Goal: Information Seeking & Learning: Learn about a topic

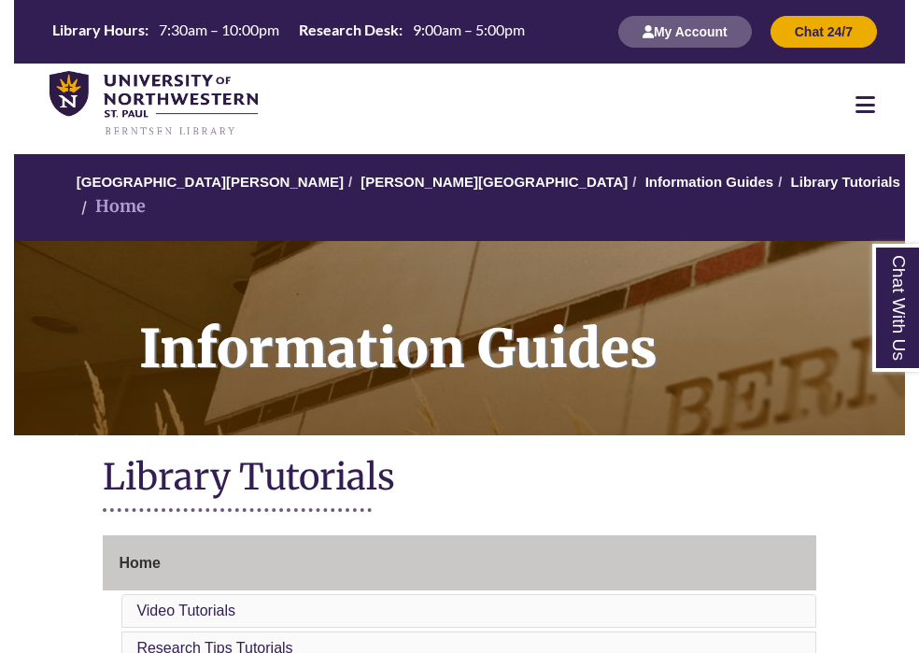
click at [873, 94] on icon at bounding box center [866, 104] width 20 height 22
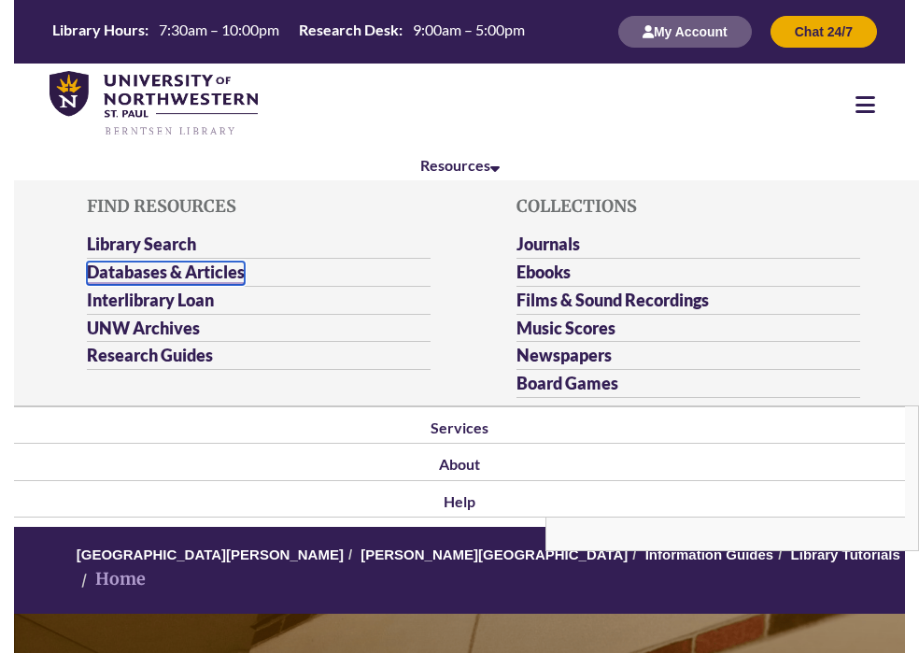
click at [208, 267] on link "Databases & Articles" at bounding box center [166, 273] width 158 height 23
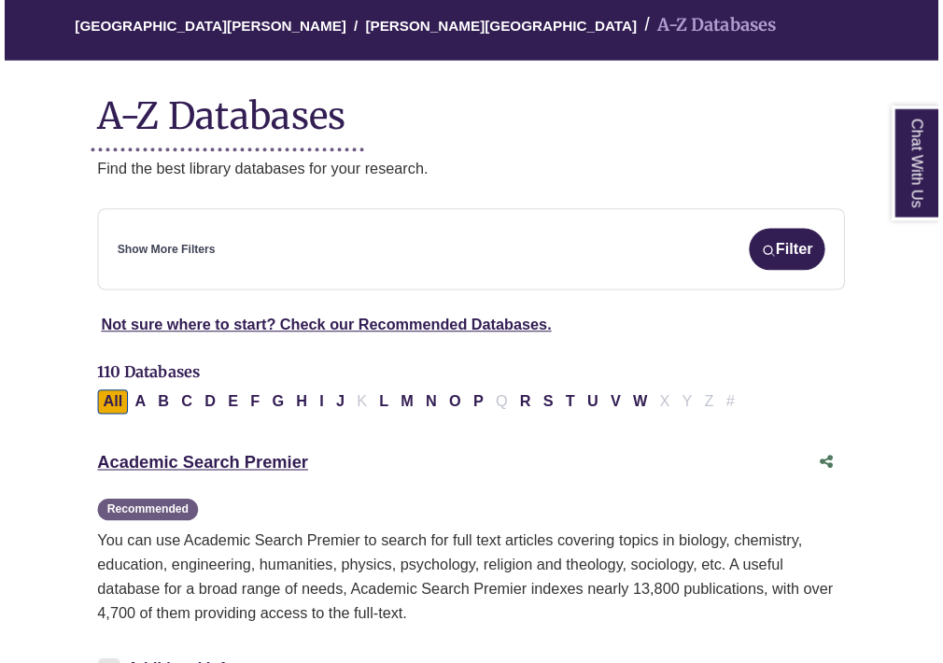
scroll to position [178, 0]
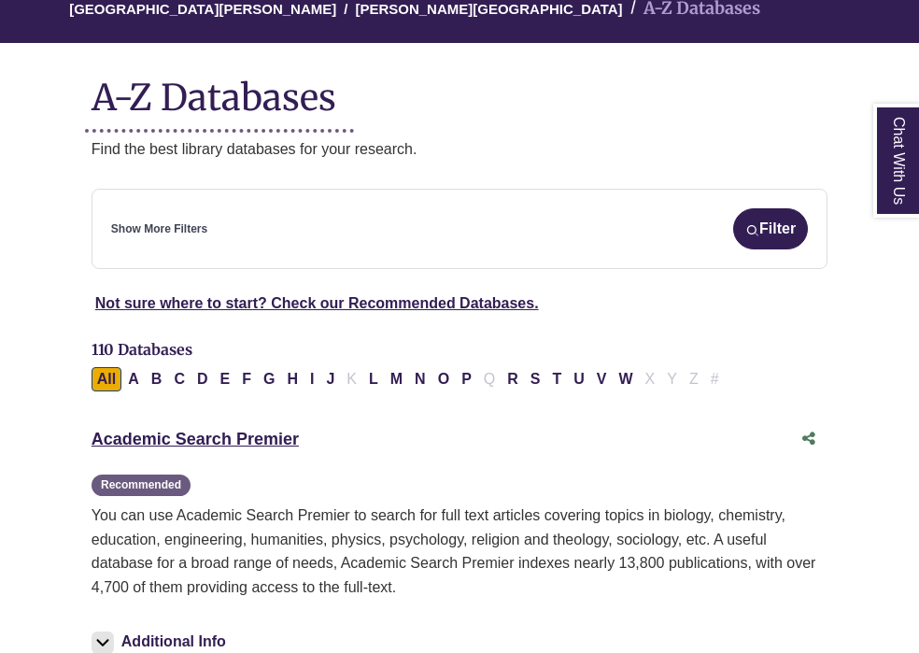
click at [190, 429] on div "Academic Search Premier This link opens in a new window Recommended" at bounding box center [441, 439] width 699 height 27
click at [185, 436] on link "Academic Search Premier This link opens in a new window" at bounding box center [195, 439] width 207 height 19
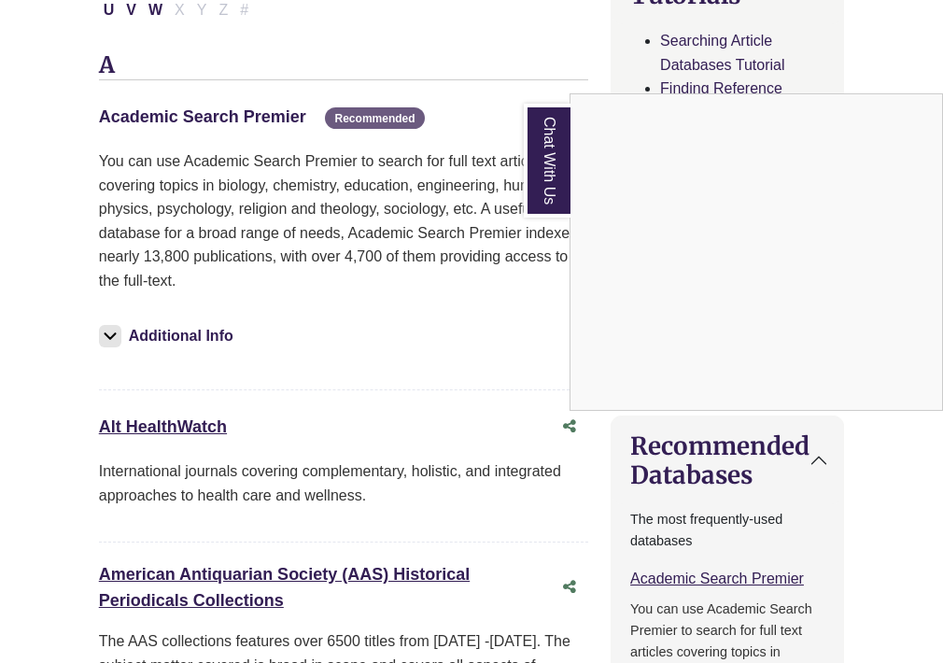
scroll to position [252, 0]
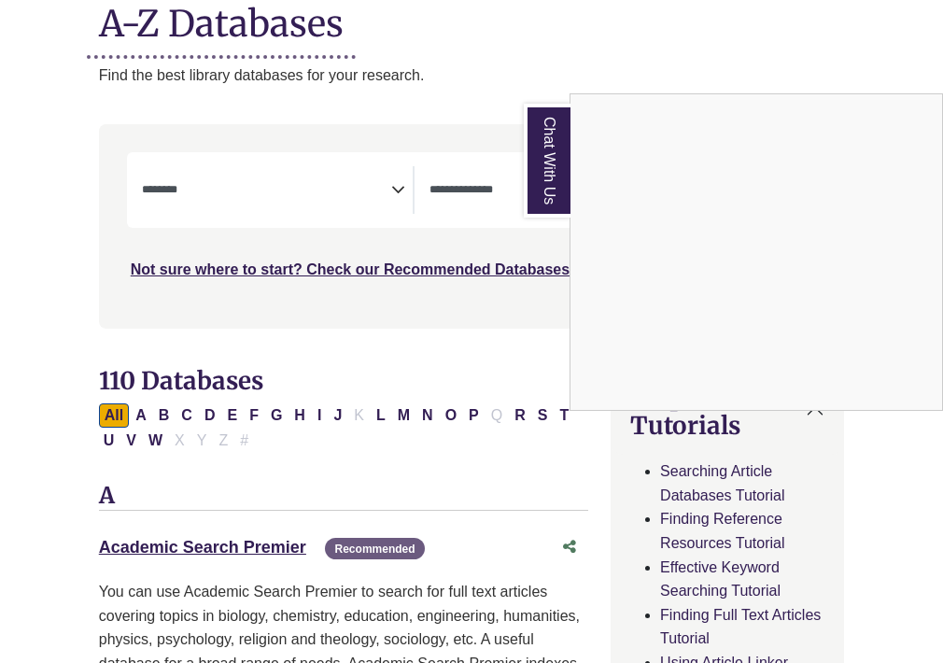
click at [216, 195] on div "Chat With Us" at bounding box center [471, 331] width 943 height 663
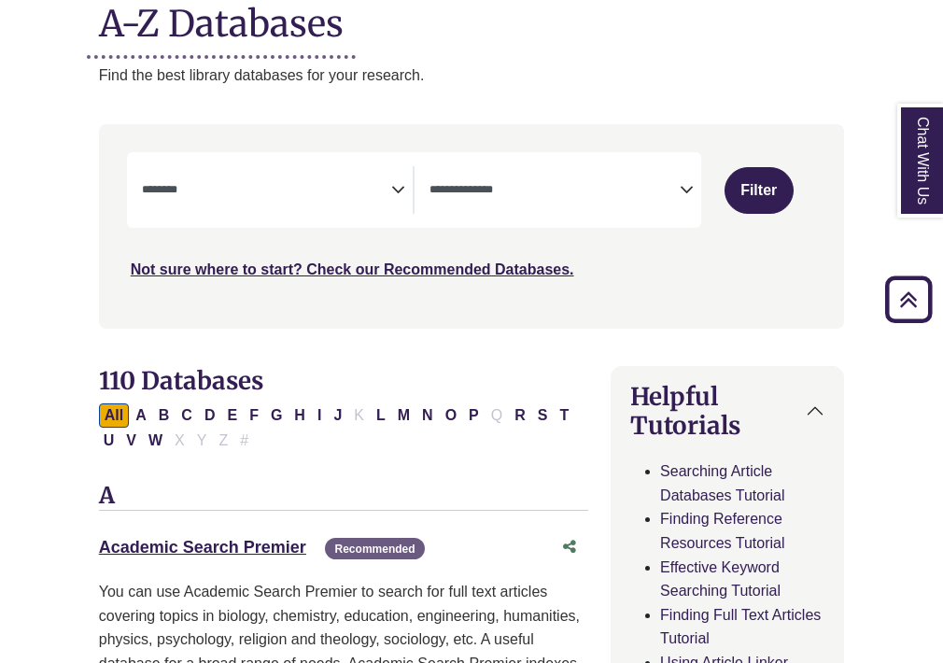
click at [216, 195] on textarea "Search" at bounding box center [267, 191] width 250 height 15
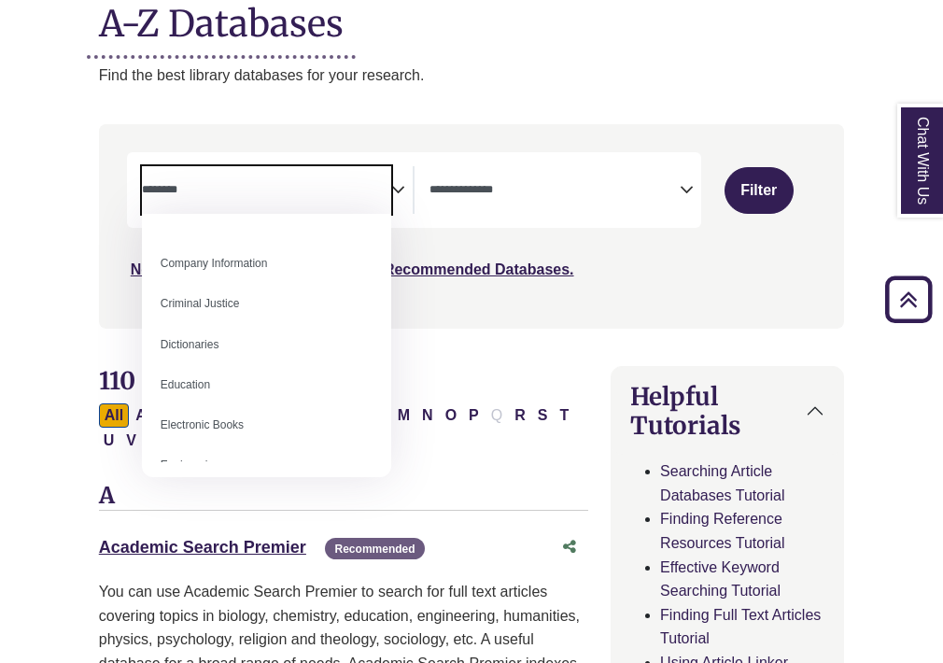
scroll to position [391, 0]
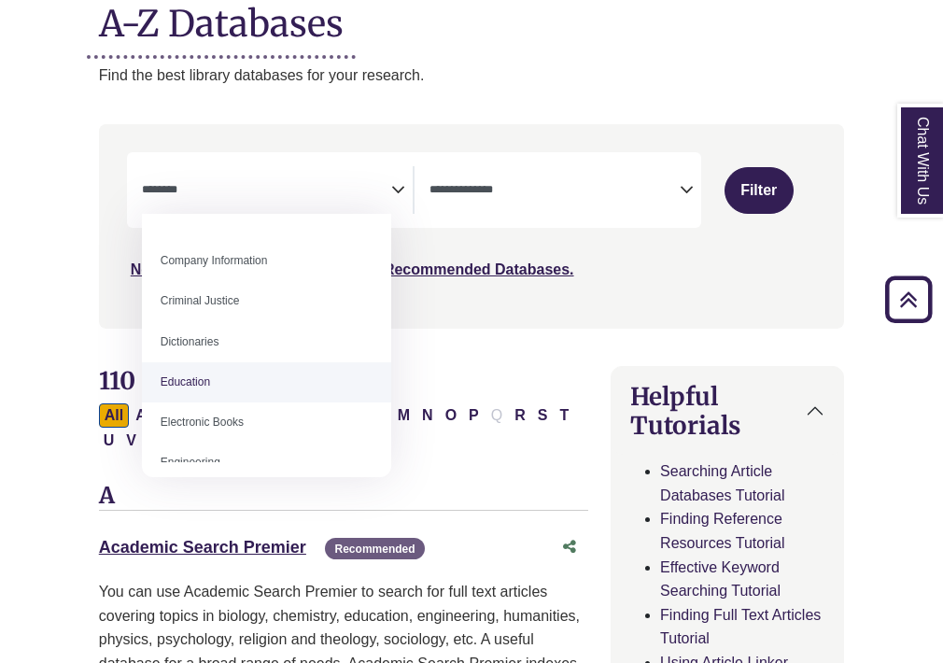
select select "*****"
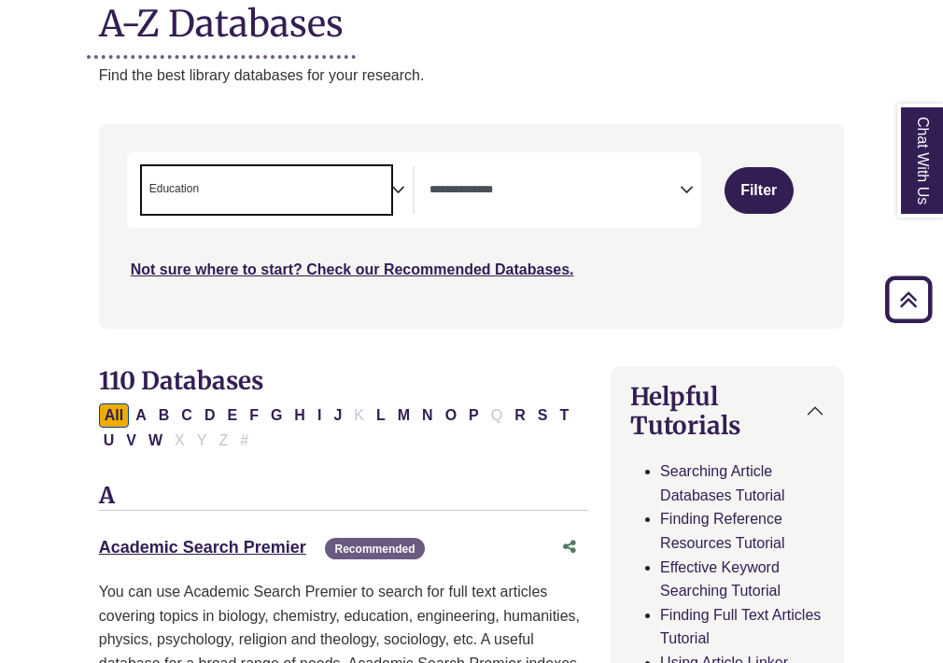
click at [605, 187] on textarea "Search" at bounding box center [555, 191] width 250 height 15
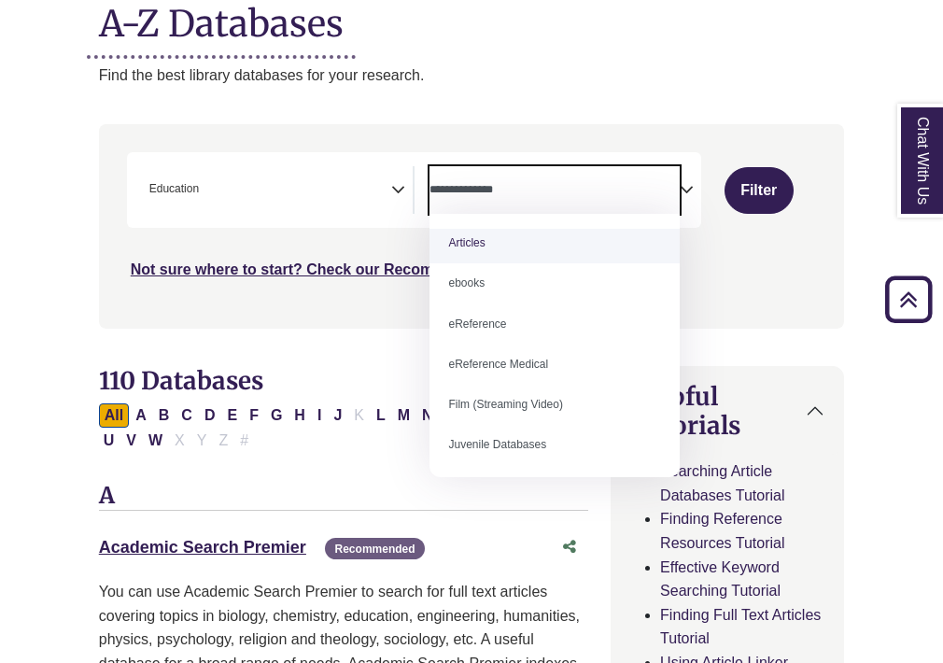
scroll to position [0, 0]
select select "*****"
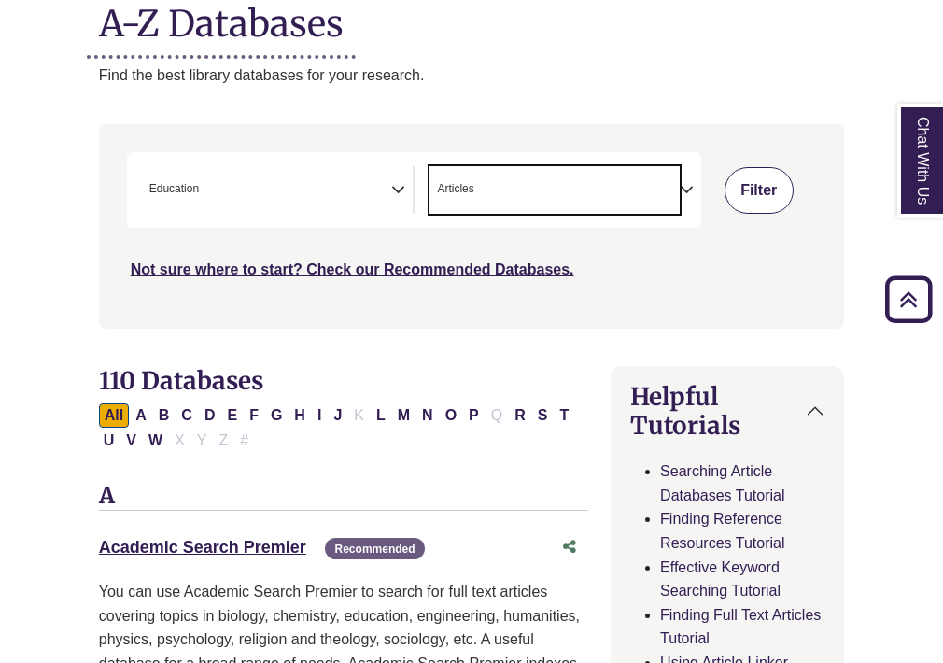
click at [773, 194] on button "Filter" at bounding box center [759, 190] width 69 height 47
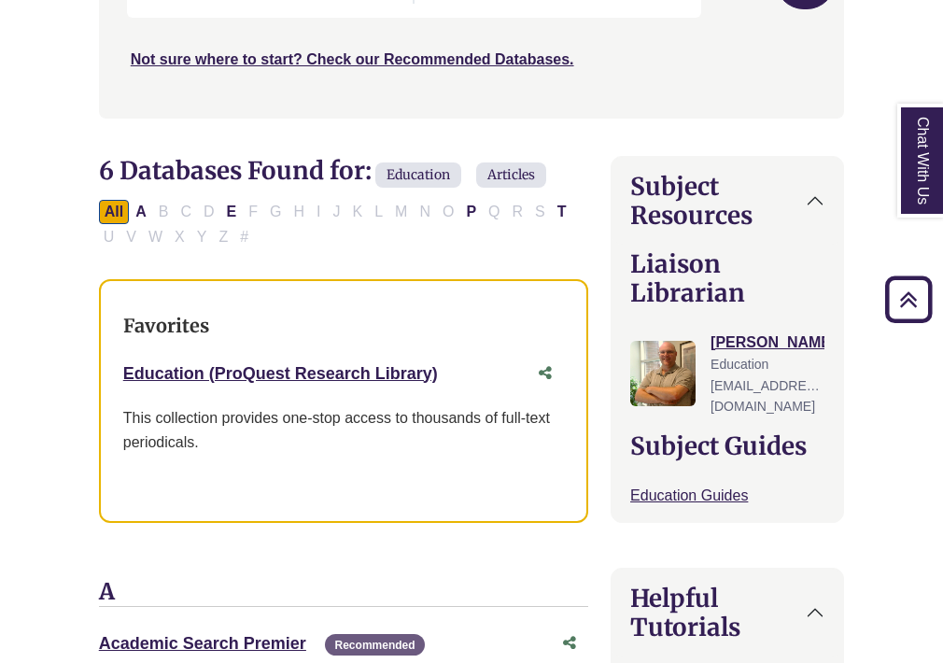
scroll to position [465, 0]
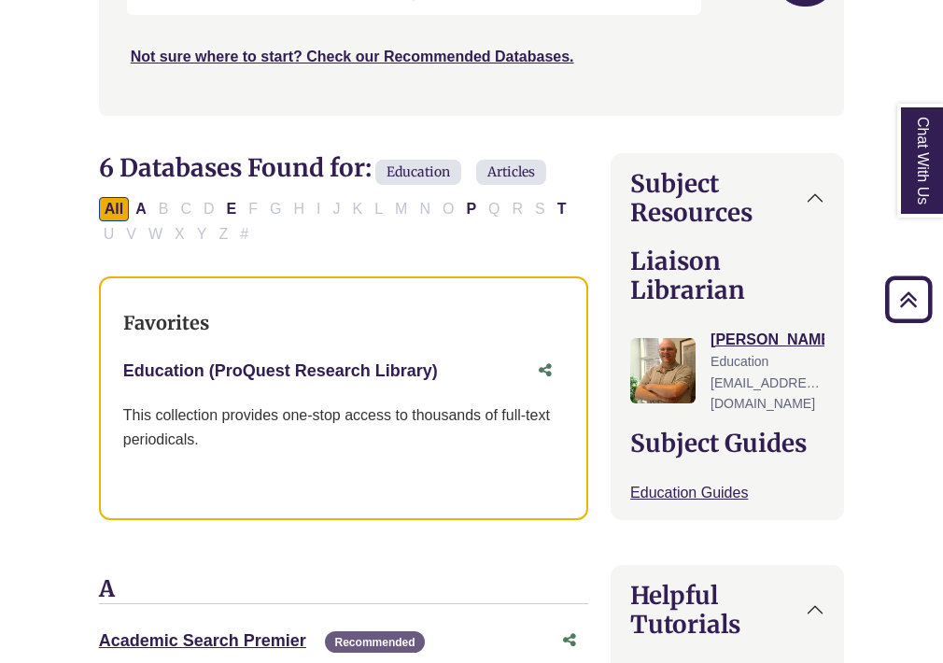
click at [265, 371] on link "Education (ProQuest Research Library) This link opens in a new window" at bounding box center [280, 371] width 315 height 19
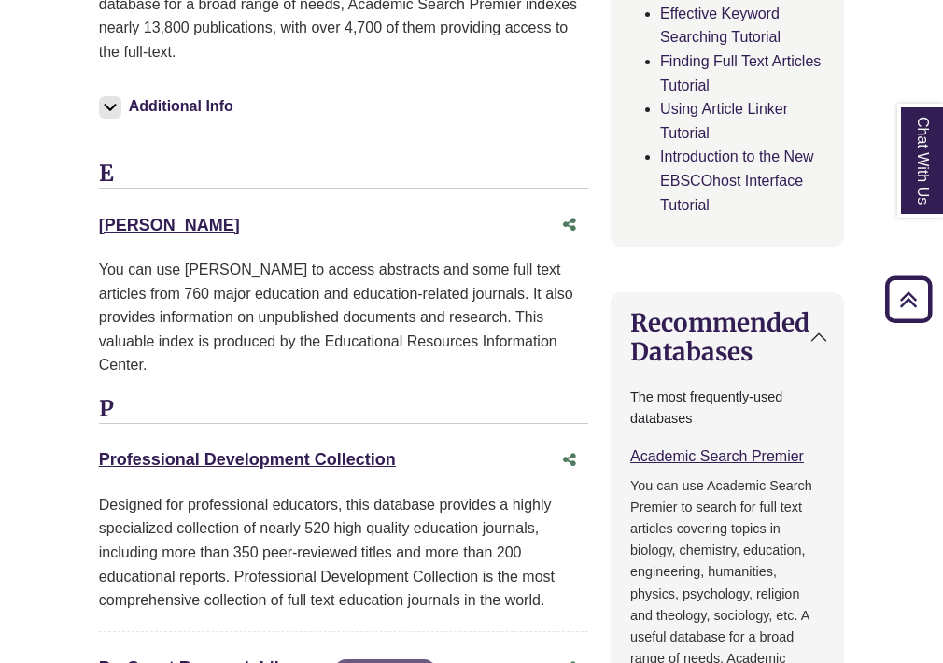
scroll to position [1184, 0]
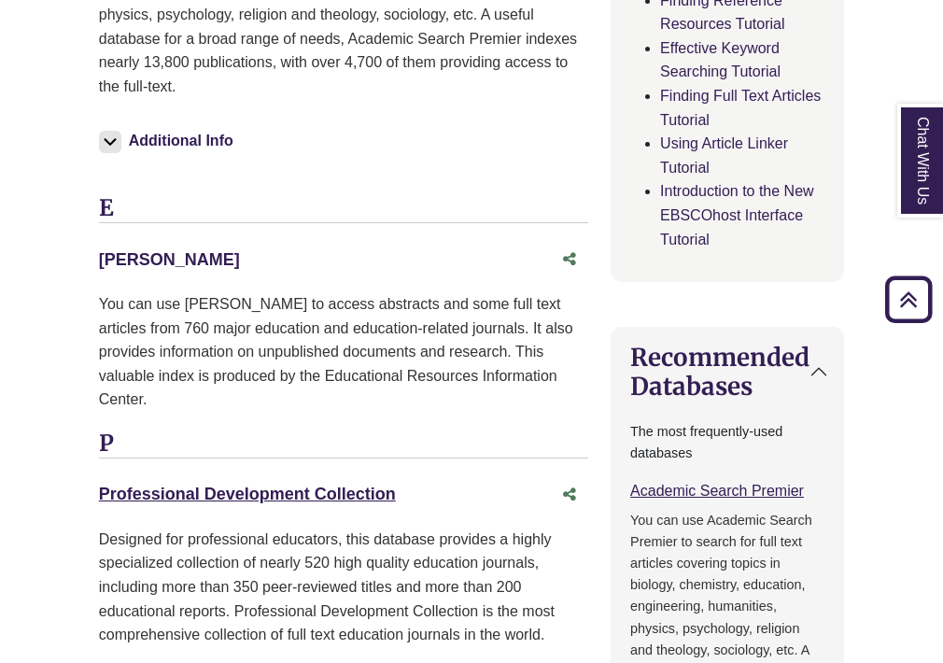
click at [113, 262] on link "[PERSON_NAME] This link opens in a new window" at bounding box center [169, 259] width 141 height 19
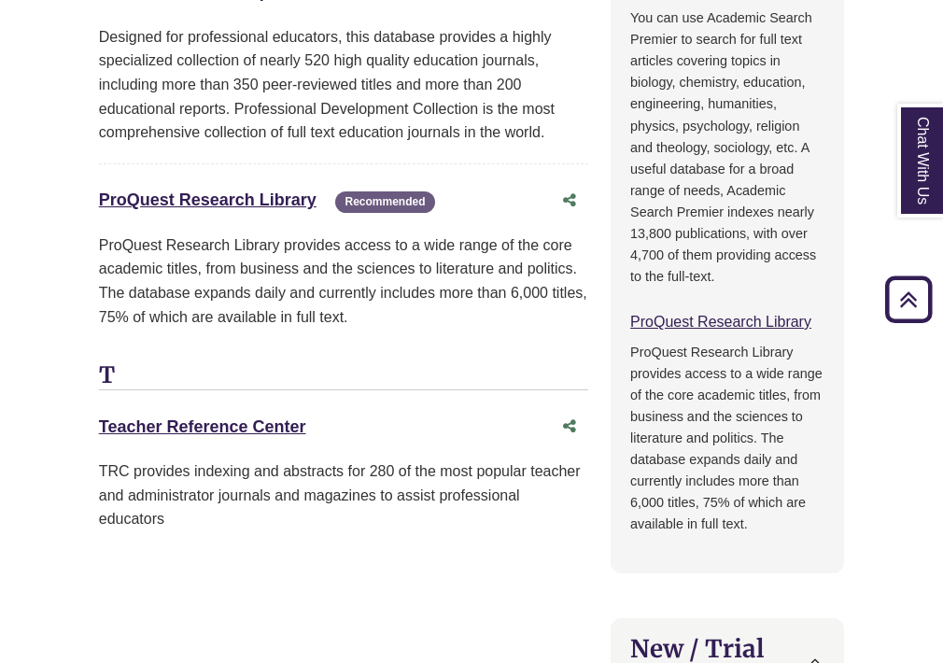
scroll to position [1729, 0]
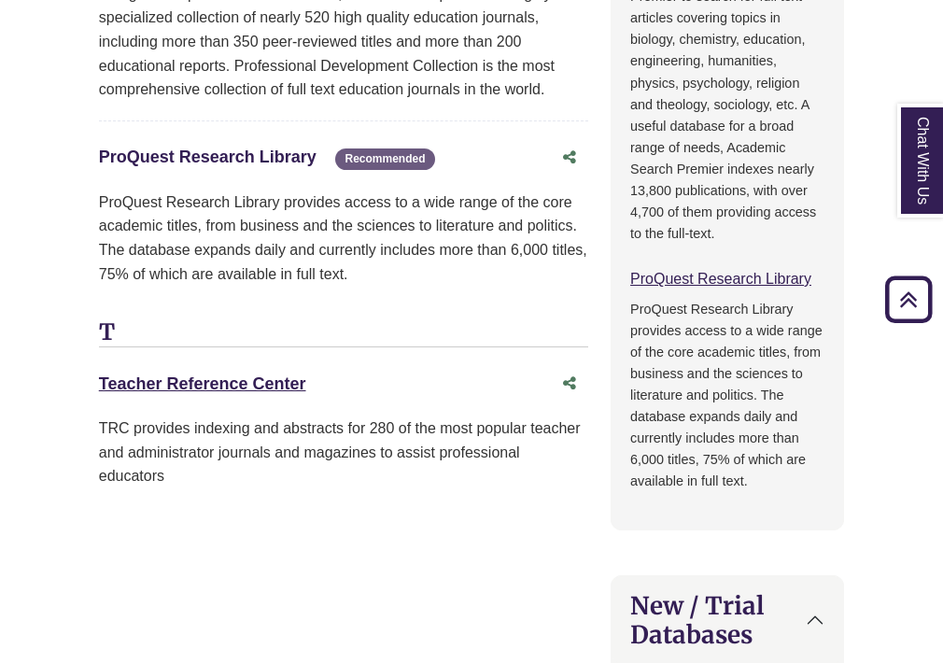
click at [211, 148] on link "ProQuest Research Library This link opens in a new window" at bounding box center [208, 157] width 218 height 19
click at [200, 375] on link "Teacher Reference Center This link opens in a new window" at bounding box center [202, 384] width 207 height 19
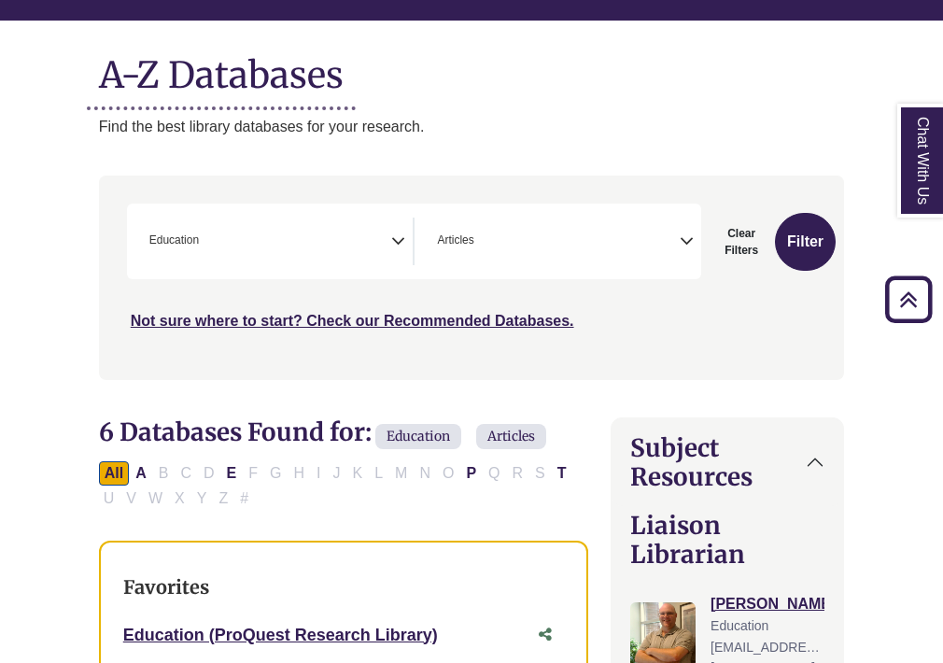
scroll to position [174, 0]
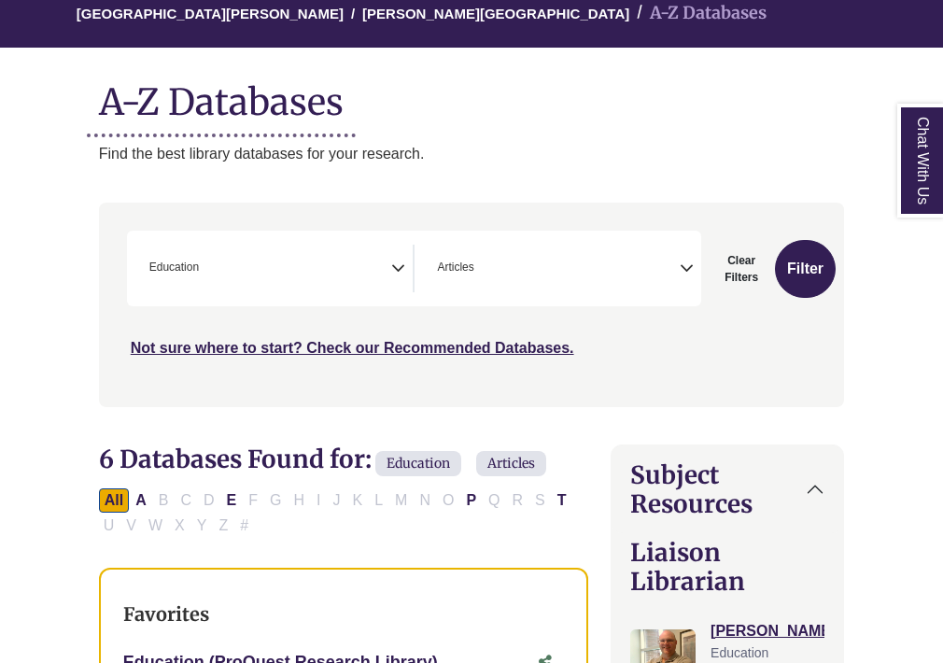
click at [232, 266] on span "× Education" at bounding box center [267, 269] width 250 height 48
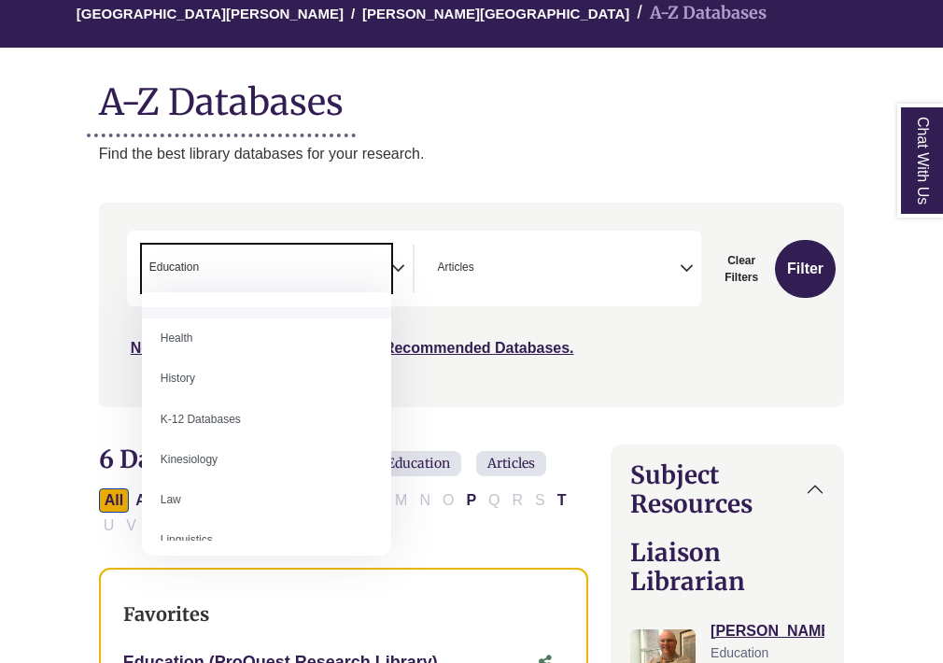
scroll to position [841, 0]
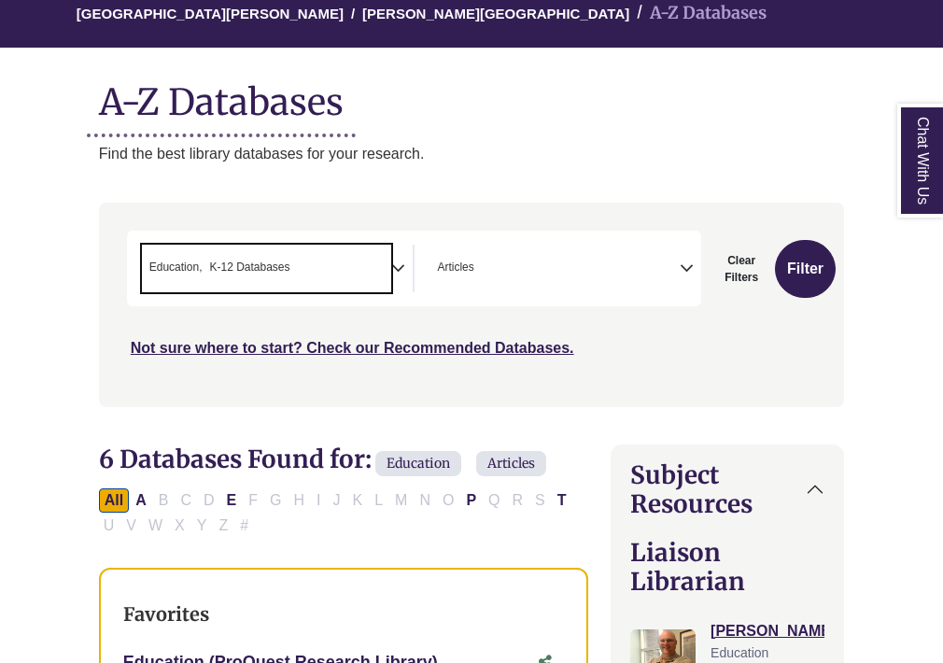
click at [204, 269] on li "× K-12 Databases" at bounding box center [246, 268] width 88 height 18
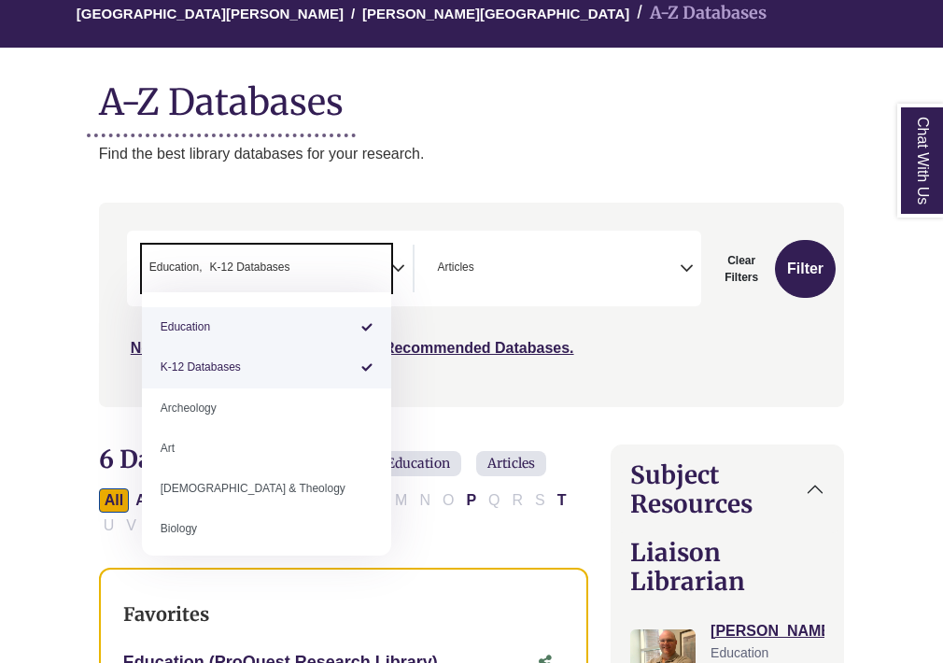
select select "******"
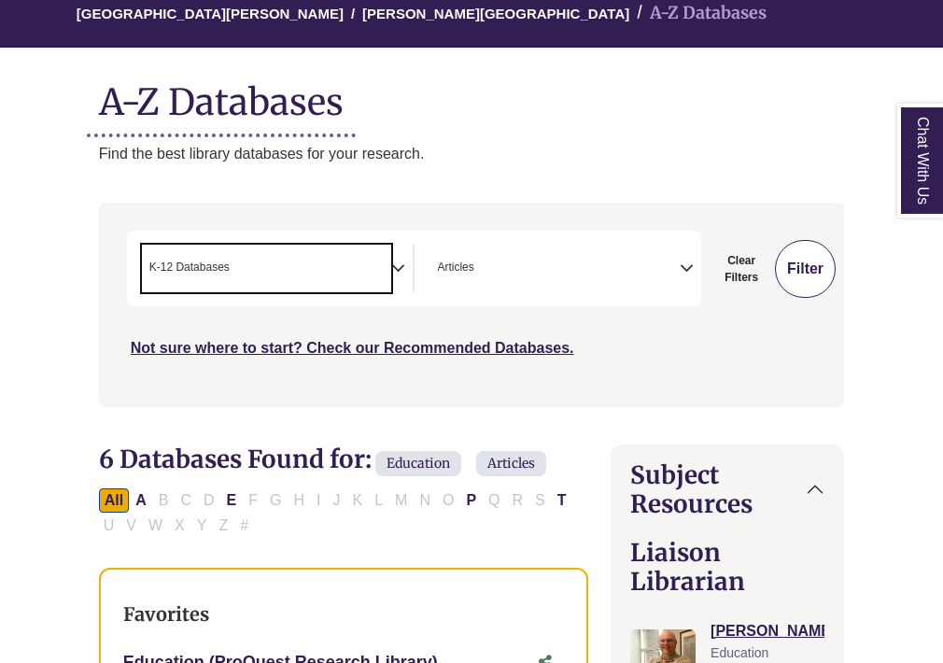
click at [802, 276] on button "Filter" at bounding box center [805, 269] width 61 height 58
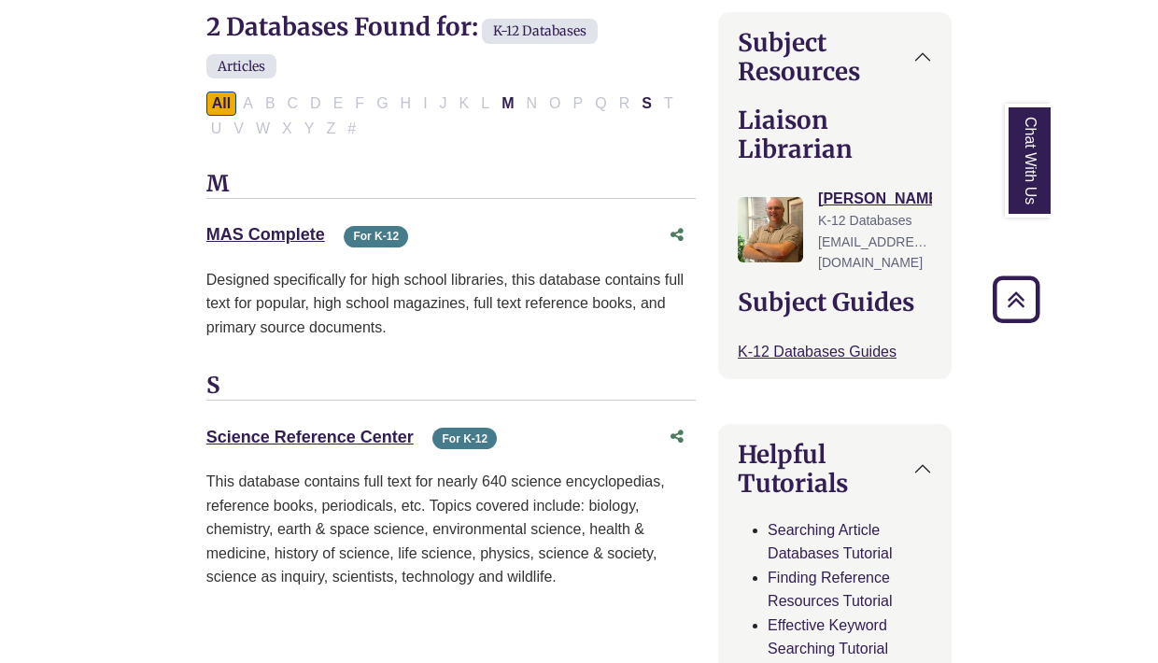
scroll to position [606, 2]
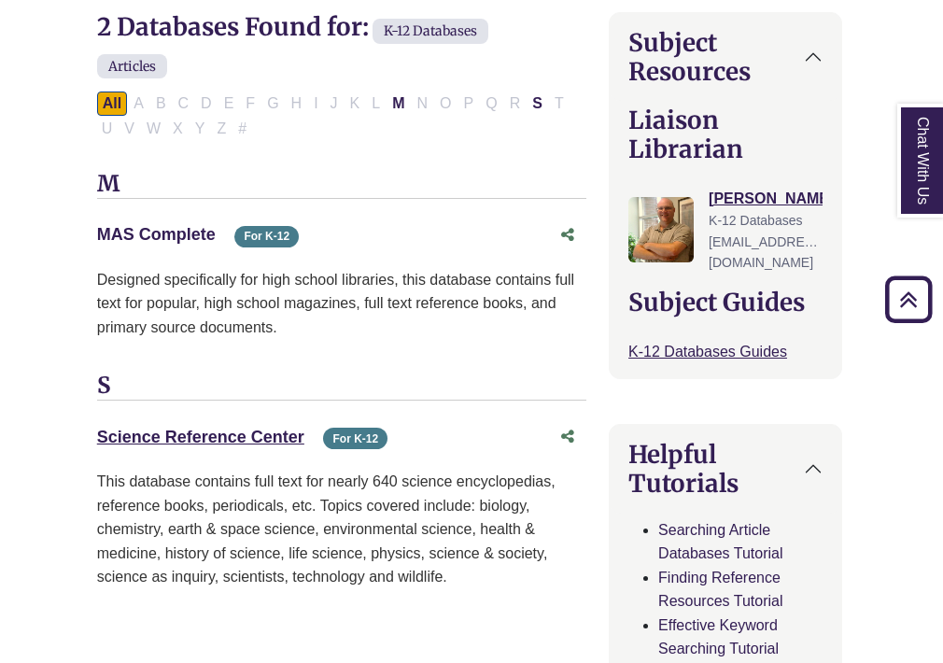
click at [196, 240] on link "MAS Complete This link opens in a new window" at bounding box center [156, 234] width 119 height 19
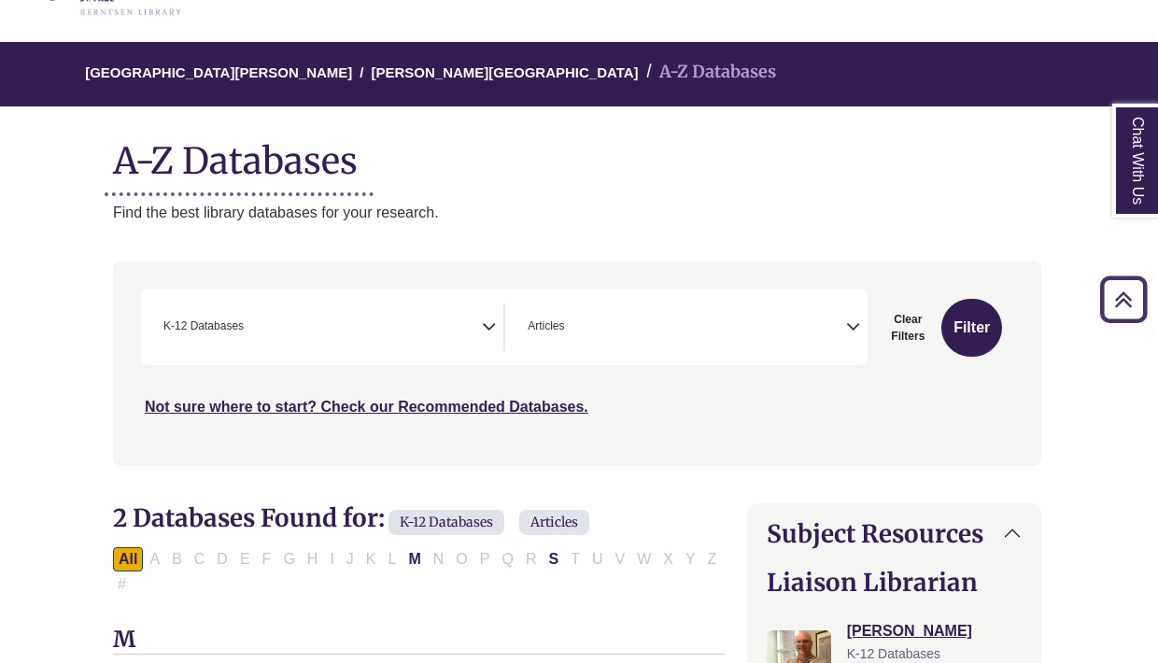
scroll to position [0, 2]
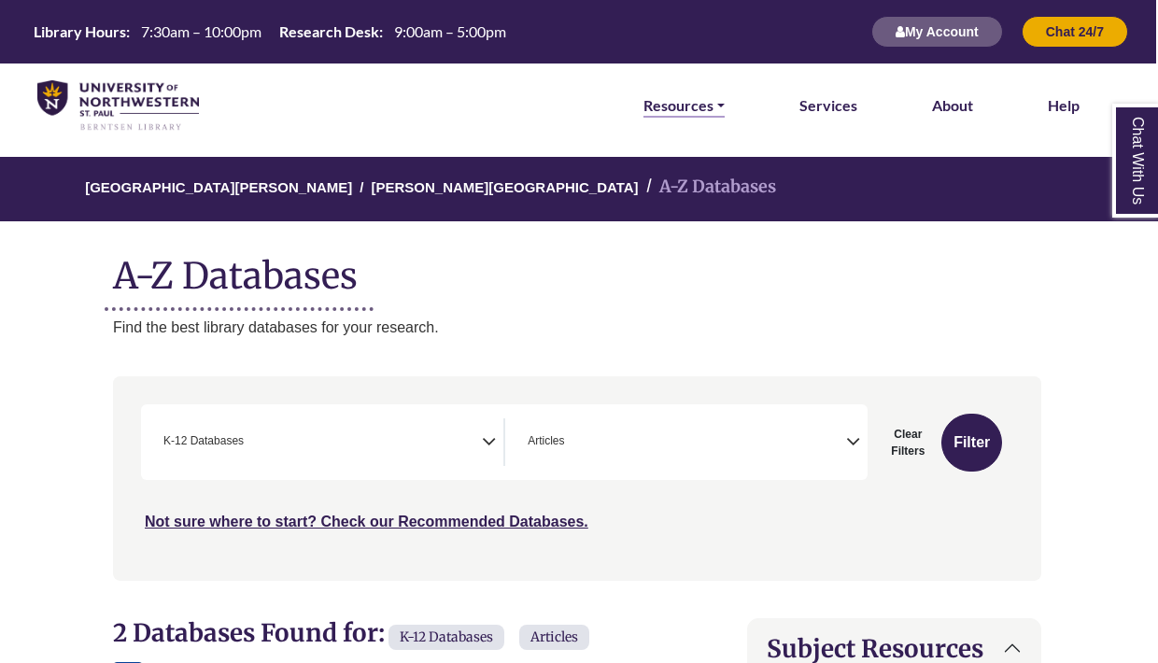
click at [670, 100] on link "Resources" at bounding box center [684, 105] width 81 height 24
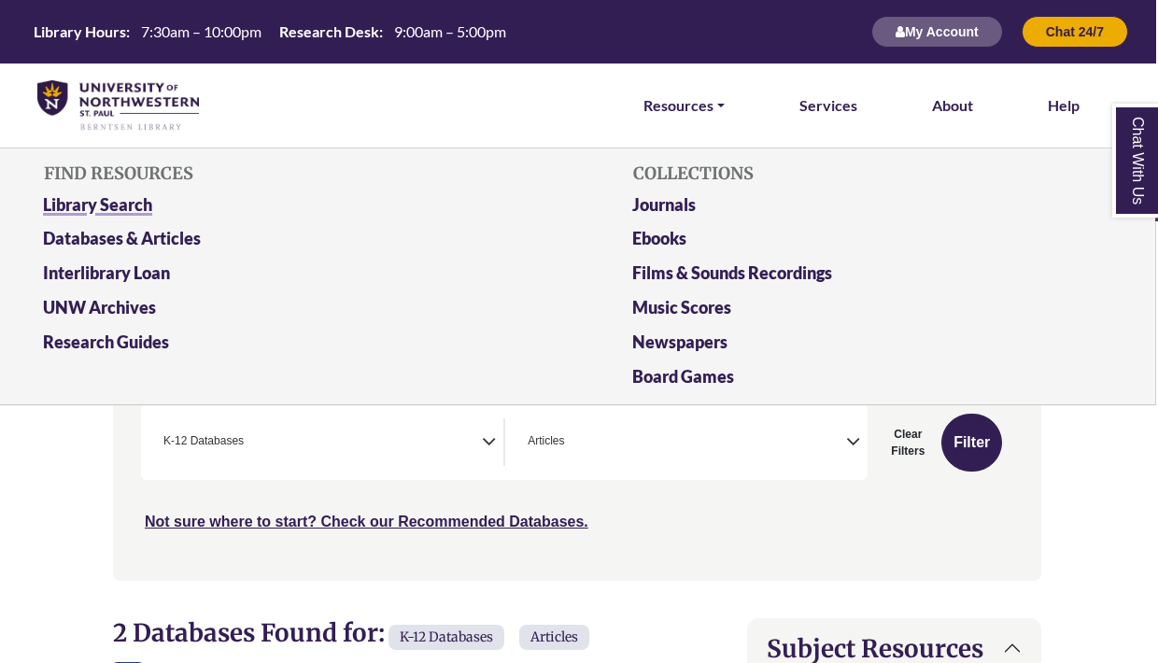
click at [83, 208] on link "Library Search" at bounding box center [282, 208] width 507 height 35
